Goal: Information Seeking & Learning: Learn about a topic

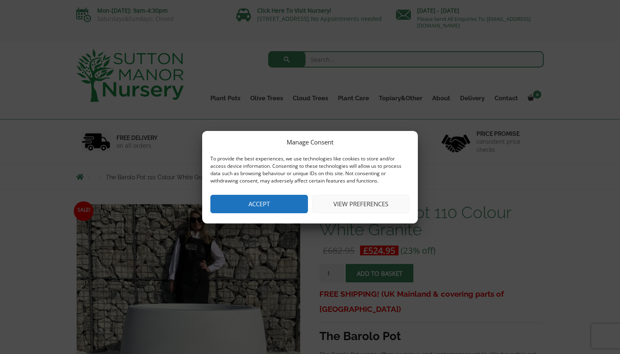
click at [354, 205] on button "View preferences" at bounding box center [361, 204] width 98 height 18
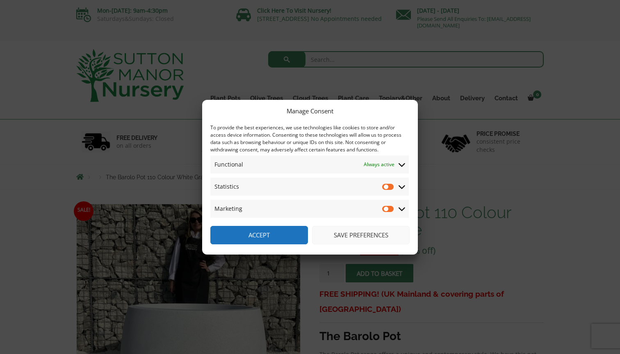
click at [389, 187] on input "Statistics" at bounding box center [388, 187] width 12 height 8
click at [384, 187] on input "Statistics" at bounding box center [388, 187] width 12 height 8
click at [392, 186] on input "Statistics" at bounding box center [388, 187] width 12 height 8
checkbox input "true"
click at [387, 213] on span "Marketing Marketing" at bounding box center [309, 209] width 198 height 18
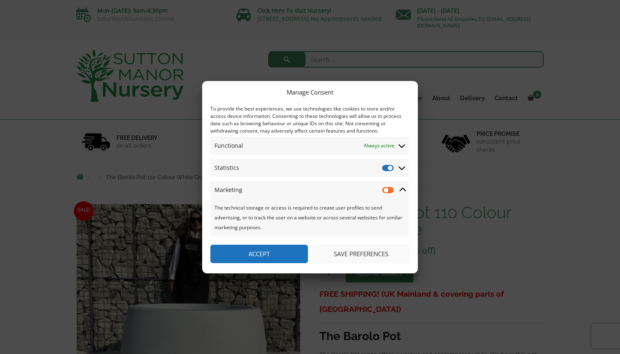
click at [386, 193] on input "Marketing" at bounding box center [388, 190] width 12 height 8
checkbox input "true"
click at [405, 145] on span at bounding box center [401, 145] width 7 height 7
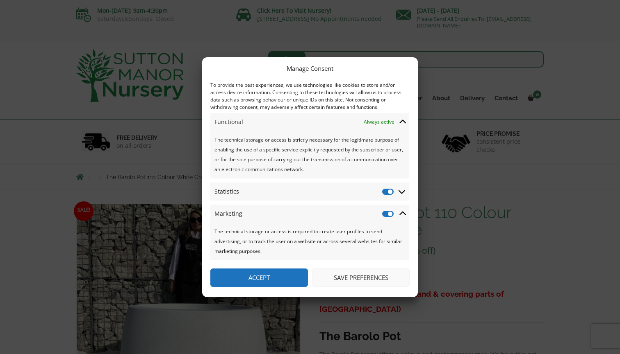
click at [345, 279] on button "Save preferences" at bounding box center [361, 278] width 98 height 18
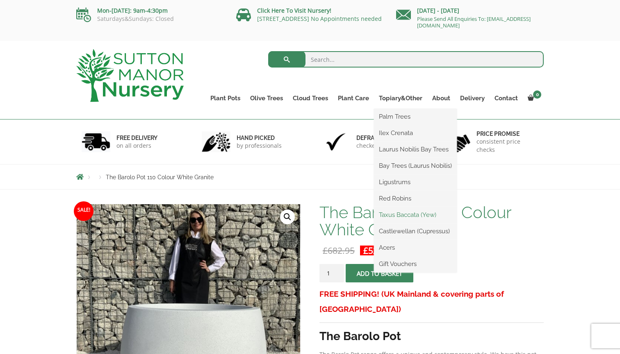
click at [395, 218] on link "Taxus Baccata (Yew)" at bounding box center [415, 215] width 83 height 12
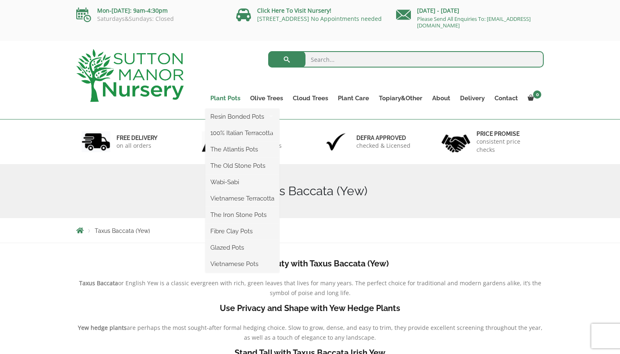
click at [231, 99] on link "Plant Pots" at bounding box center [225, 98] width 40 height 11
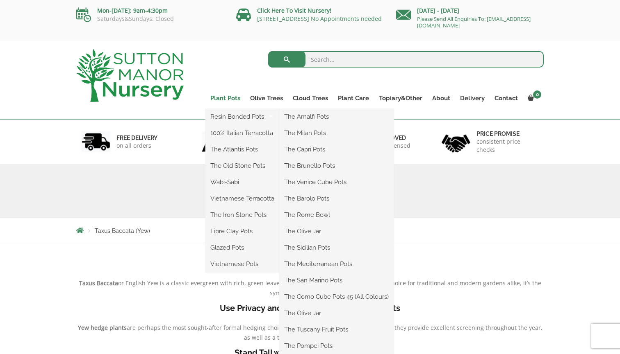
click at [233, 99] on link "Plant Pots" at bounding box center [225, 98] width 40 height 11
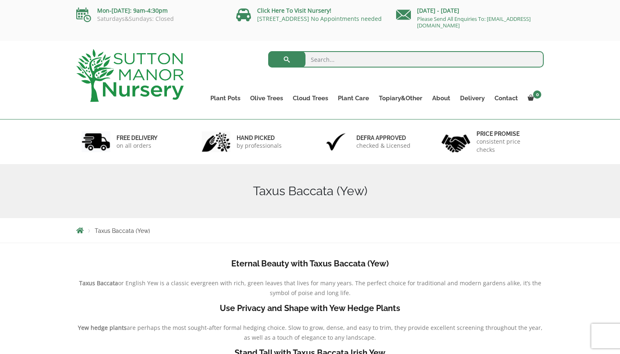
click at [337, 59] on input "search" at bounding box center [406, 59] width 276 height 16
type input "large pot"
click at [286, 59] on button "submit" at bounding box center [286, 59] width 37 height 16
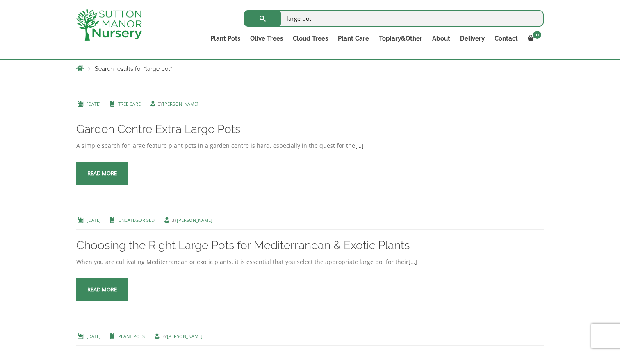
scroll to position [145, 0]
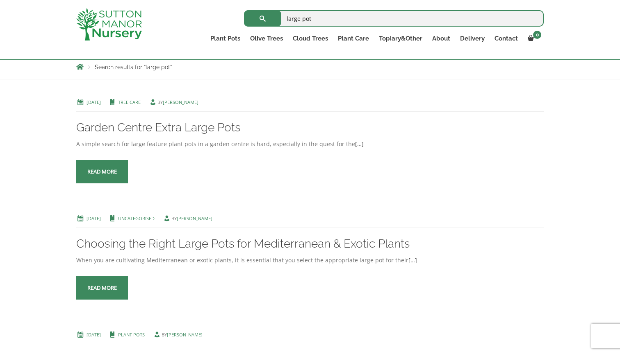
click at [102, 172] on span at bounding box center [102, 172] width 0 height 0
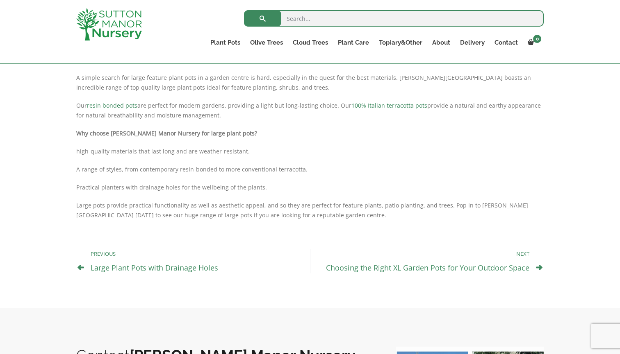
scroll to position [197, 0]
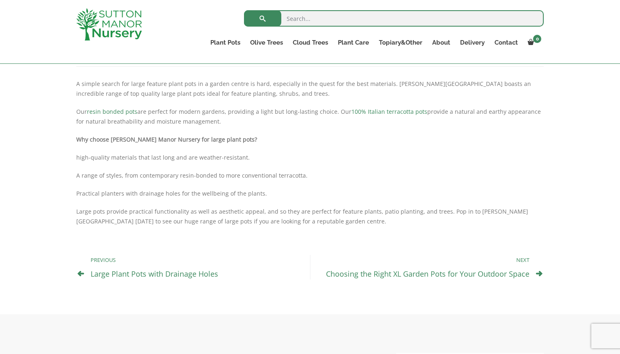
click at [150, 279] on link "Large Plant Pots with Drainage Holes" at bounding box center [154, 274] width 127 height 10
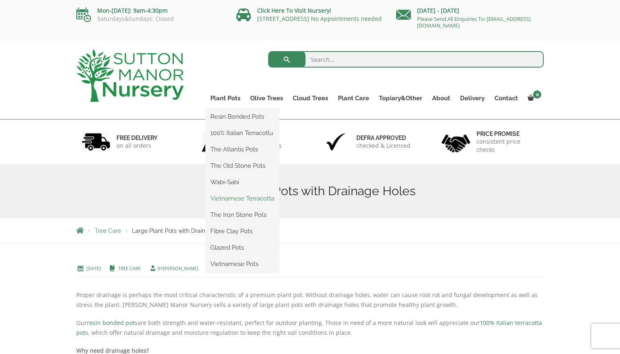
click at [234, 198] on link "Vietnamese Terracotta" at bounding box center [242, 199] width 74 height 12
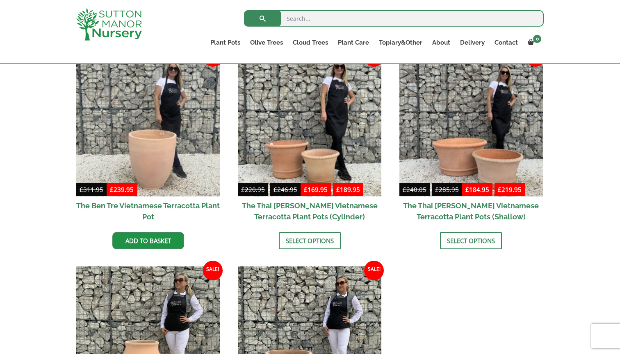
scroll to position [221, 0]
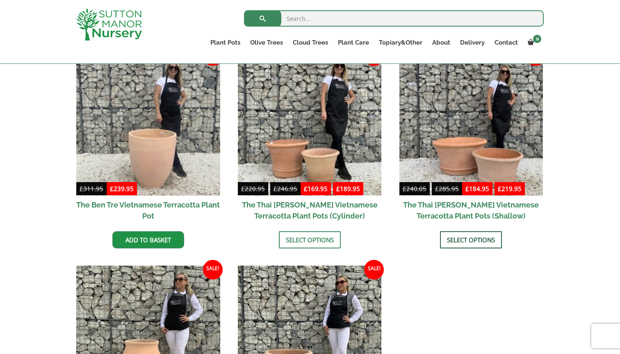
click at [468, 235] on link "Select options" at bounding box center [471, 240] width 62 height 17
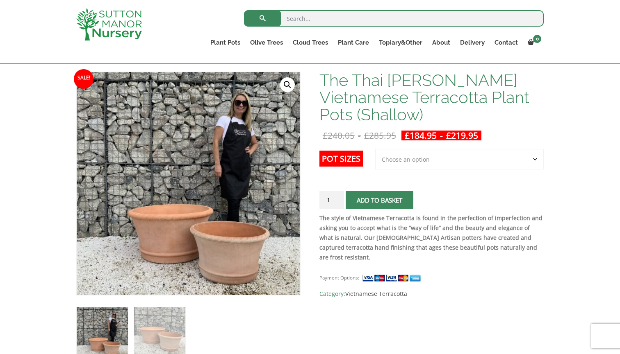
scroll to position [119, 0]
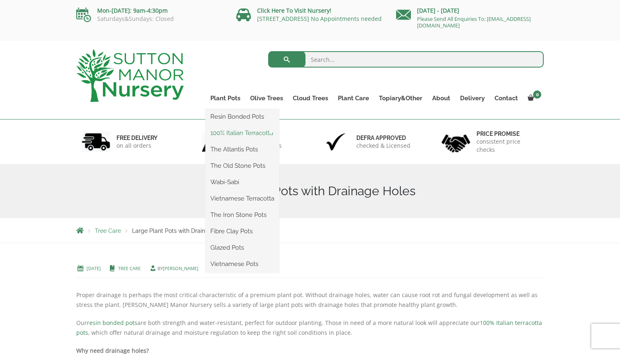
click at [225, 130] on link "100% Italian Terracotta" at bounding box center [242, 133] width 74 height 12
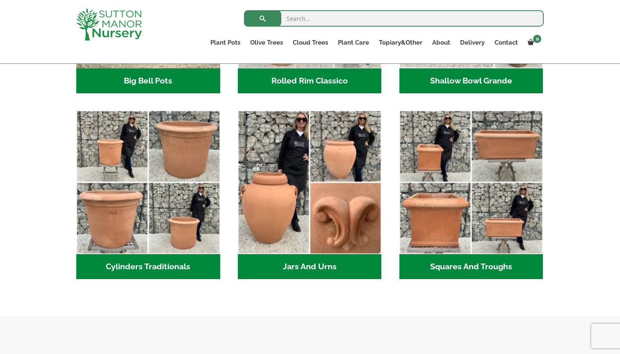
scroll to position [402, 0]
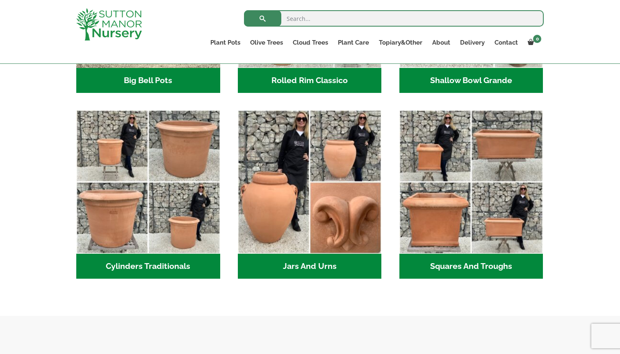
click at [154, 271] on h2 "Cylinders Traditionals (2)" at bounding box center [148, 266] width 144 height 25
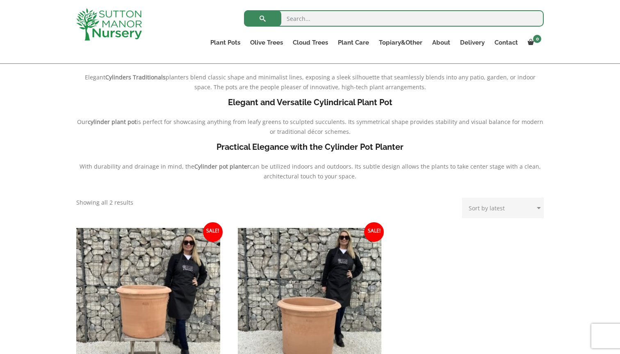
scroll to position [202, 0]
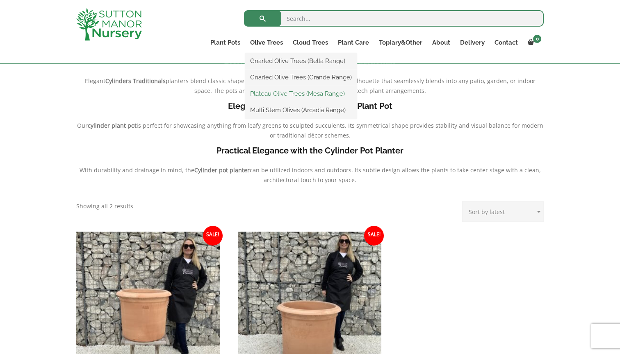
click at [260, 93] on link "Plateau Olive Trees (Mesa Range)" at bounding box center [300, 94] width 111 height 12
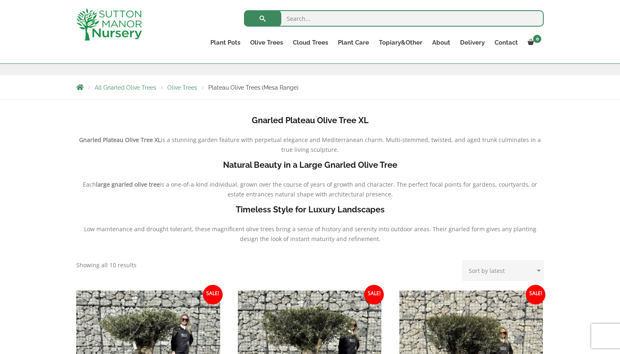
scroll to position [127, 0]
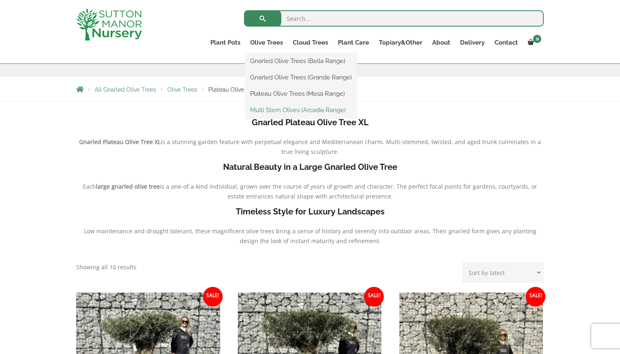
click at [271, 114] on link "Multi Stem Olives (Arcadia Range)" at bounding box center [300, 110] width 111 height 12
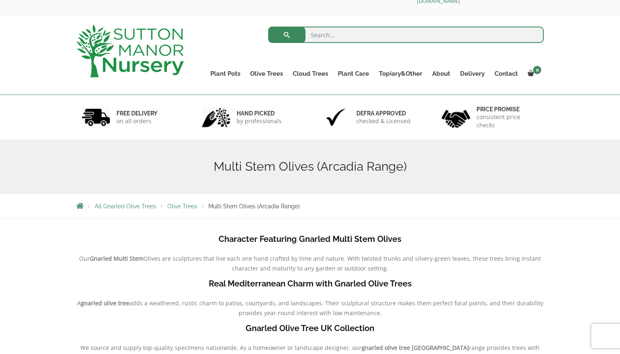
scroll to position [1, 0]
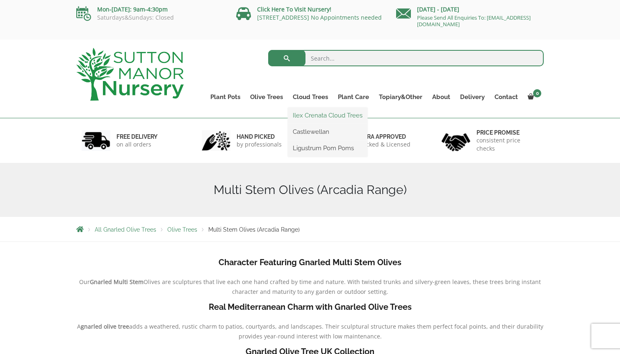
click at [314, 116] on link "Ilex Crenata Cloud Trees" at bounding box center [327, 115] width 79 height 12
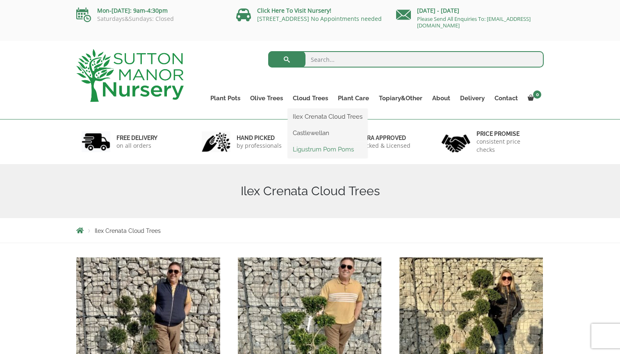
click at [304, 152] on link "Ligustrum Pom Poms" at bounding box center [327, 149] width 79 height 12
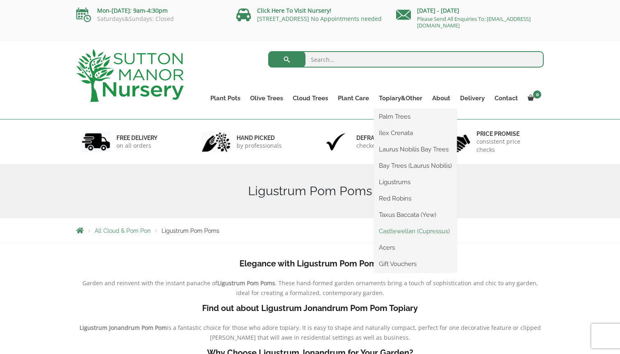
click at [396, 230] on link "Castlewellan (Cupressus)" at bounding box center [415, 231] width 83 height 12
